Goal: Navigation & Orientation: Find specific page/section

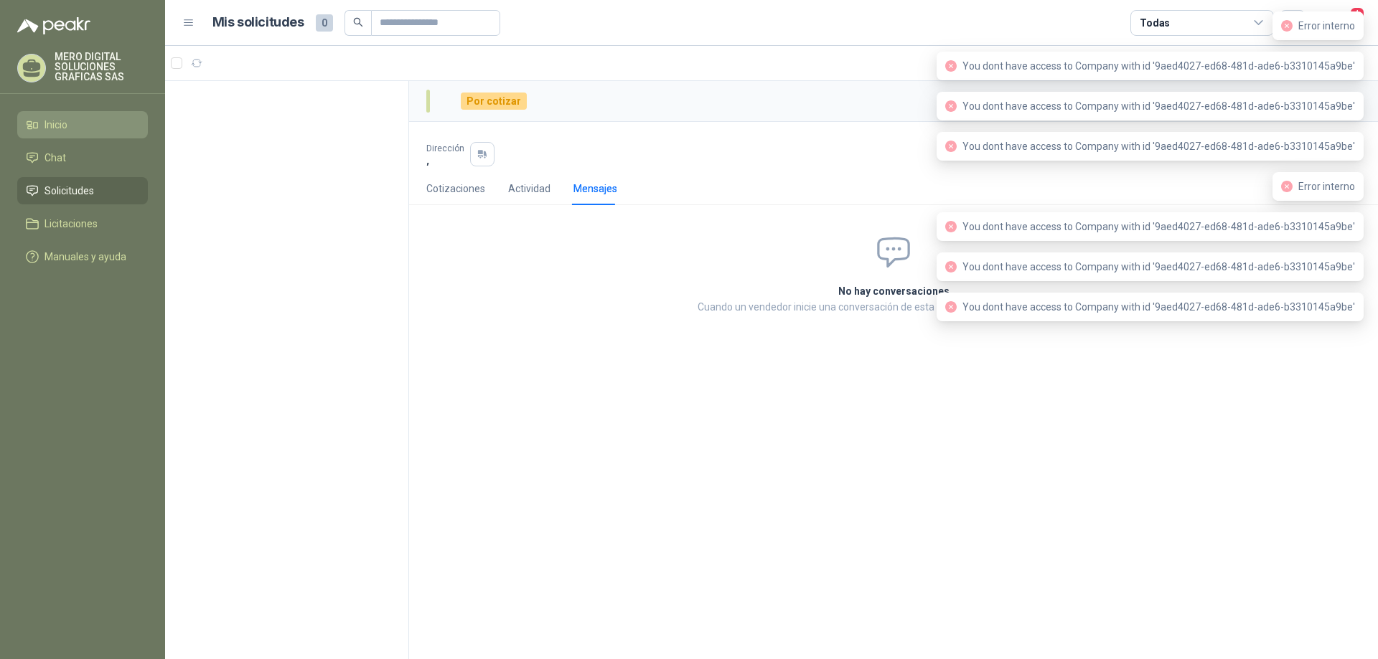
click at [54, 136] on link "Inicio" at bounding box center [82, 124] width 131 height 27
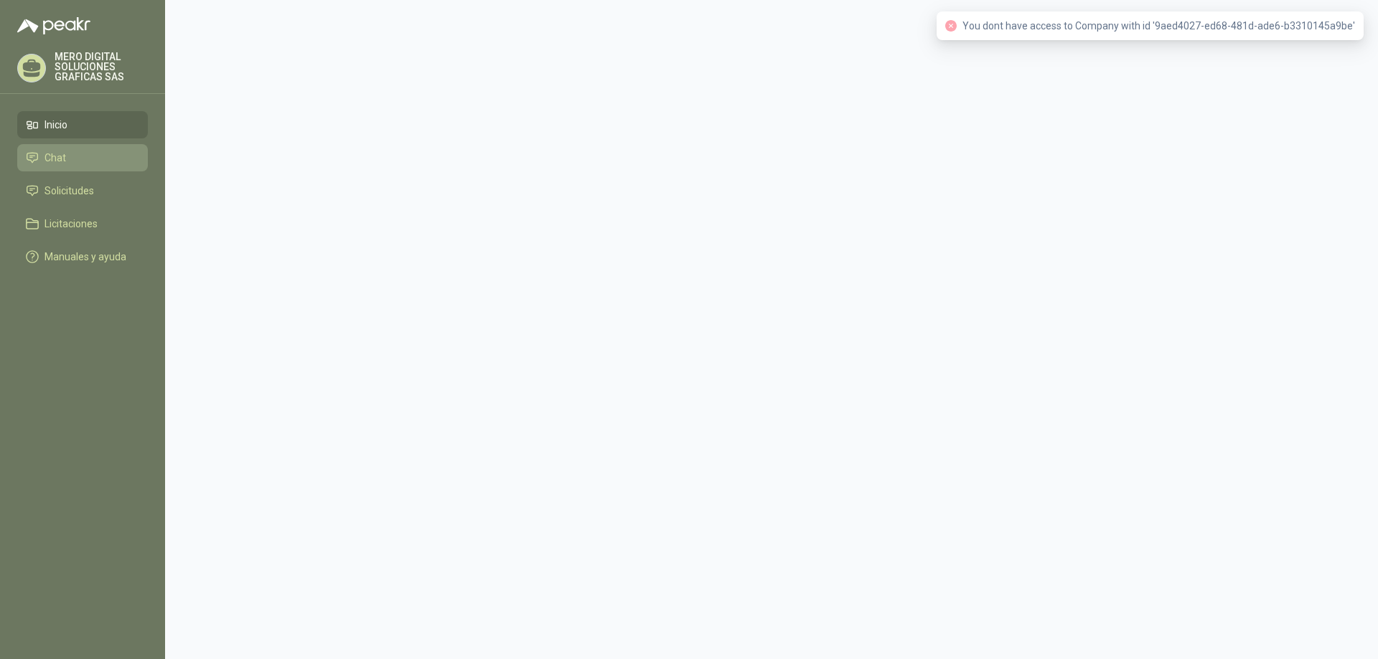
click at [27, 160] on icon at bounding box center [32, 157] width 13 height 13
click at [76, 199] on link "Solicitudes" at bounding box center [82, 190] width 131 height 27
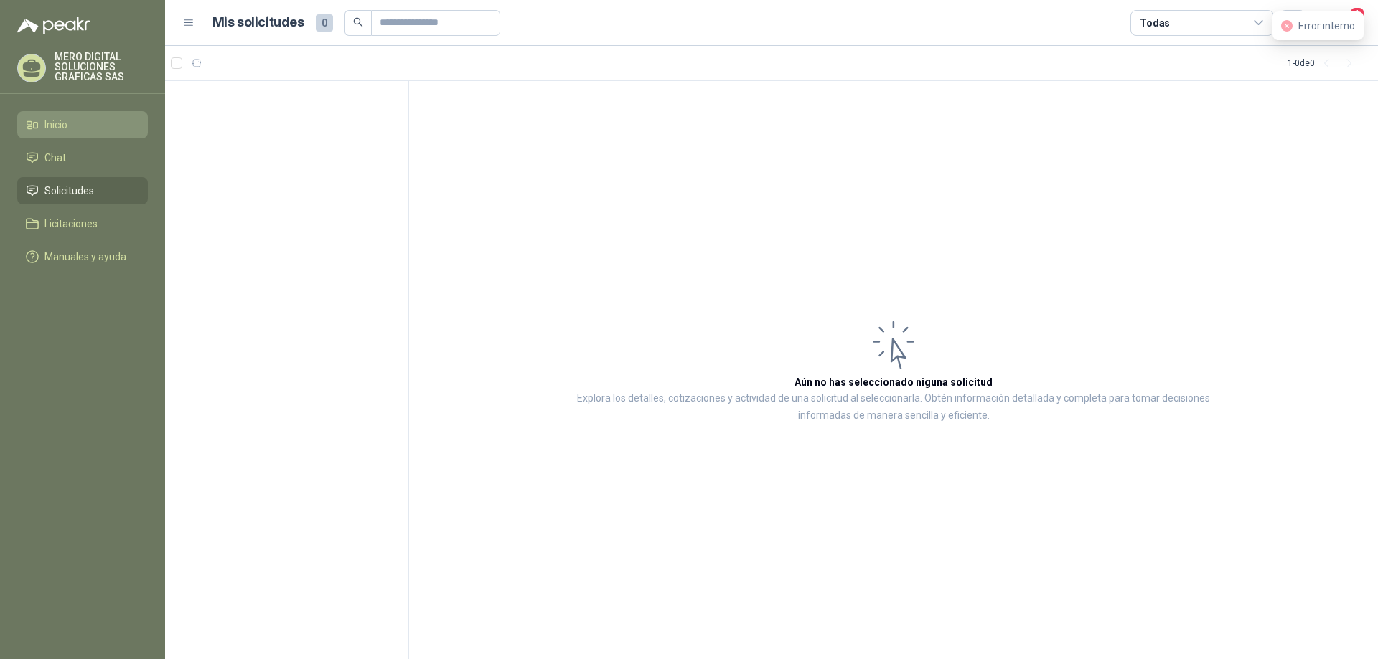
click at [60, 126] on span "Inicio" at bounding box center [55, 125] width 23 height 16
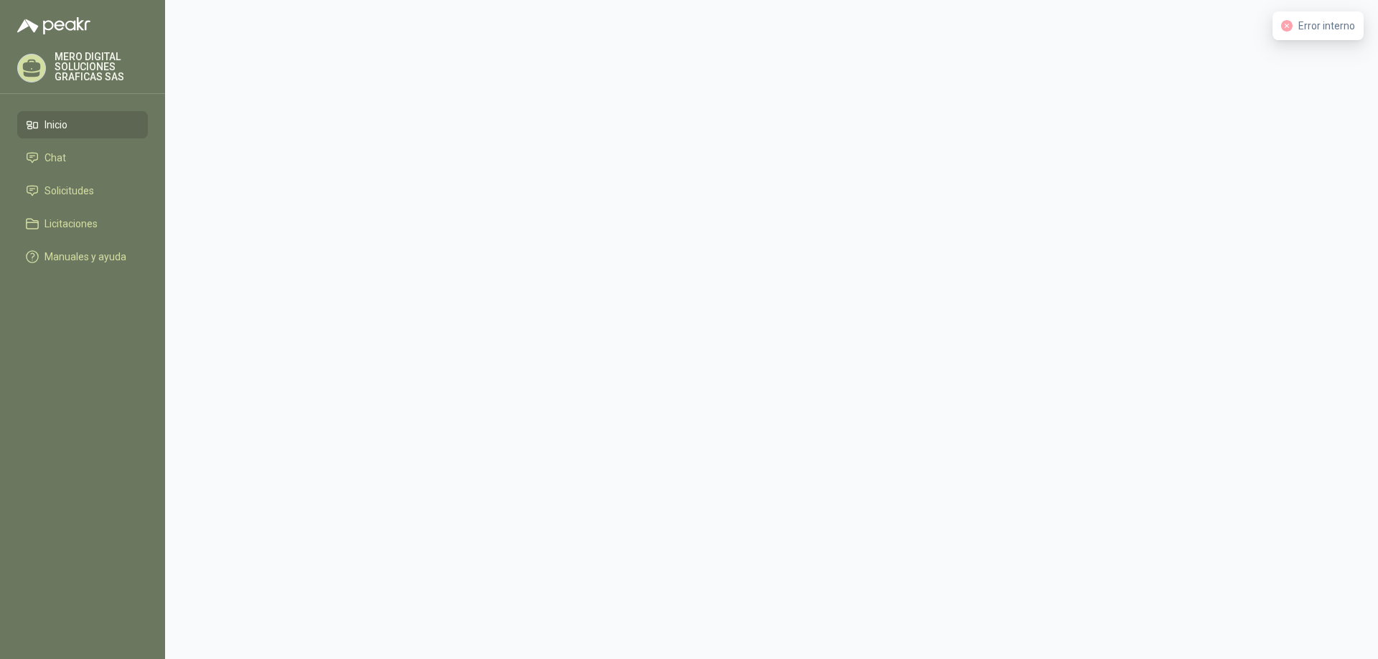
drag, startPoint x: 60, startPoint y: 126, endPoint x: 60, endPoint y: 77, distance: 48.8
click at [60, 124] on span "Inicio" at bounding box center [55, 125] width 23 height 16
click at [70, 13] on div at bounding box center [82, 17] width 165 height 34
click at [75, 26] on img at bounding box center [53, 25] width 73 height 17
drag, startPoint x: 86, startPoint y: 85, endPoint x: 87, endPoint y: 68, distance: 17.2
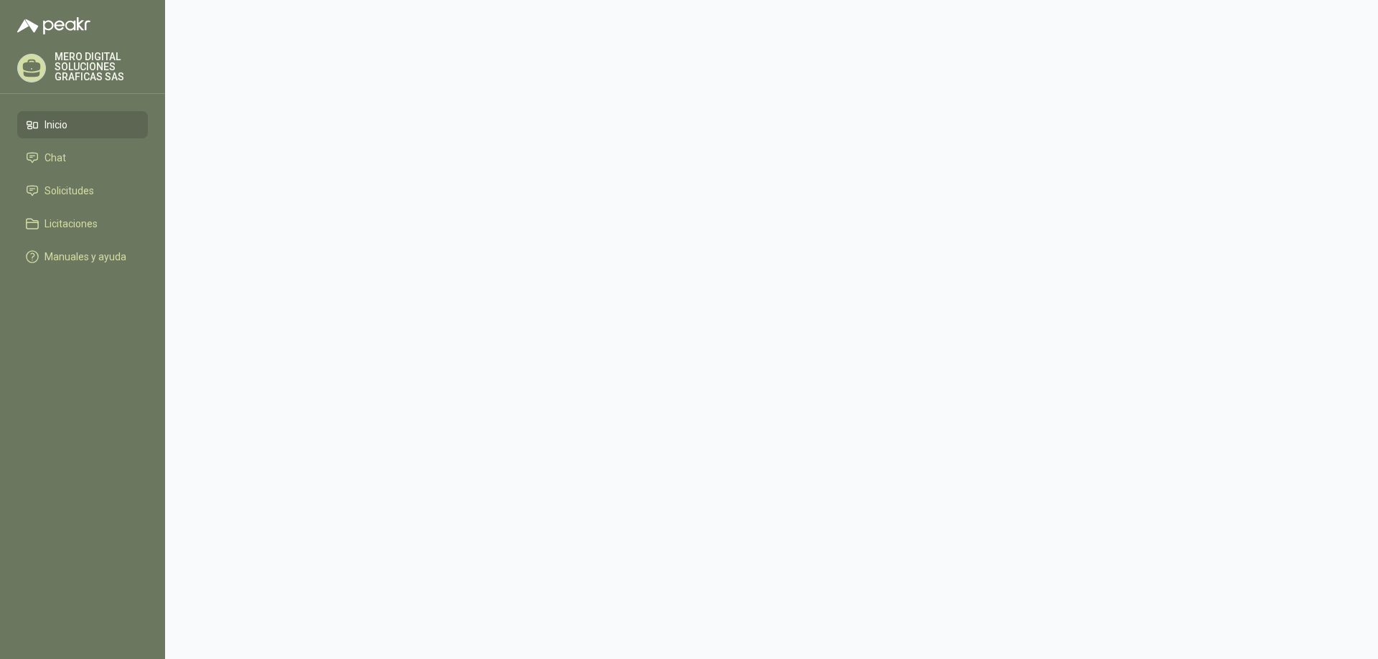
click at [86, 85] on div "MERO DIGITAL SOLUCIONES GRAFICAS SAS" at bounding box center [82, 73] width 165 height 42
click at [87, 68] on p "MERO DIGITAL SOLUCIONES GRAFICAS SAS" at bounding box center [101, 67] width 93 height 30
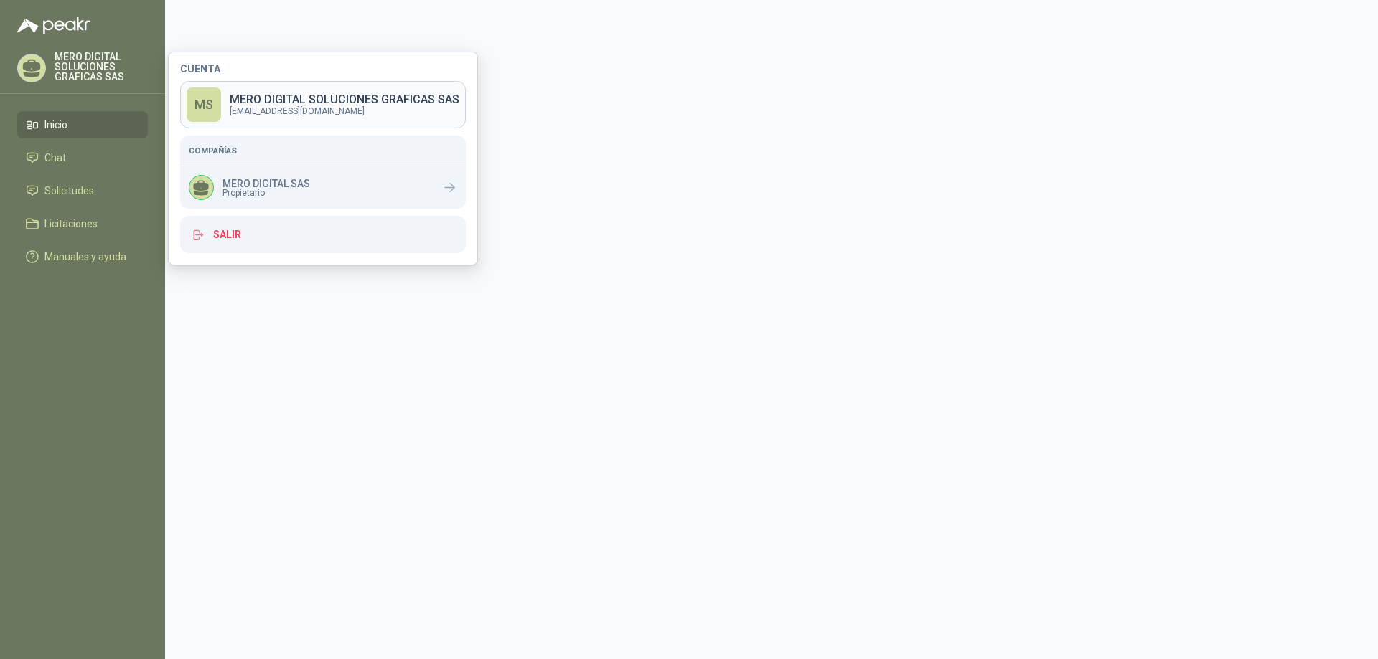
click at [300, 96] on p "MERO DIGITAL SOLUCIONES GRAFICAS SAS" at bounding box center [345, 99] width 230 height 11
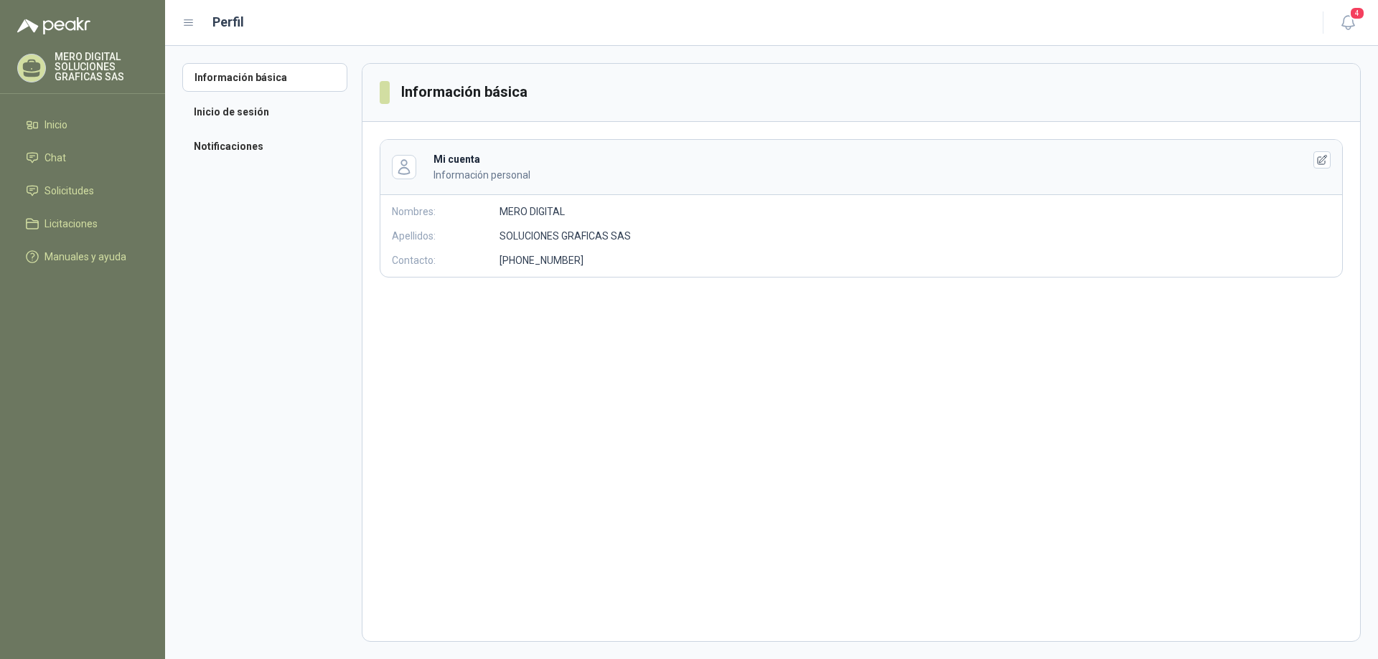
click at [42, 109] on menu "MERO DIGITAL SOLUCIONES GRAFICAS SAS Inicio Chat Solicitudes Licitaciones Manua…" at bounding box center [82, 329] width 165 height 659
click at [58, 120] on span "Inicio" at bounding box center [55, 125] width 23 height 16
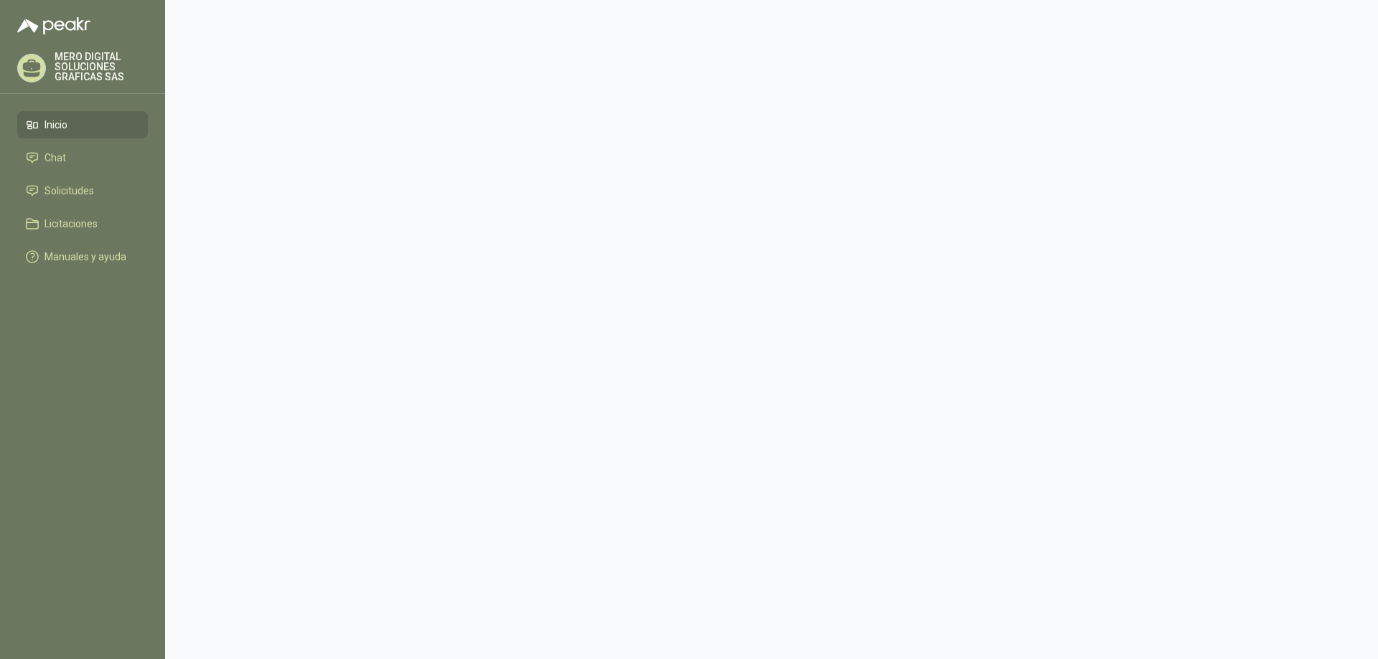
click at [58, 120] on span "Inicio" at bounding box center [55, 125] width 23 height 16
